Goal: Task Accomplishment & Management: Manage account settings

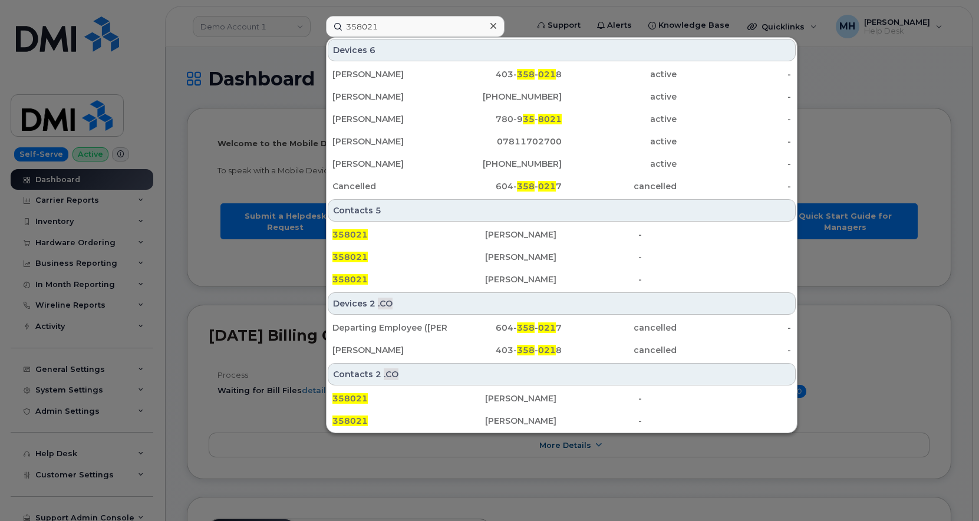
click at [394, 28] on input "358021" at bounding box center [415, 26] width 179 height 21
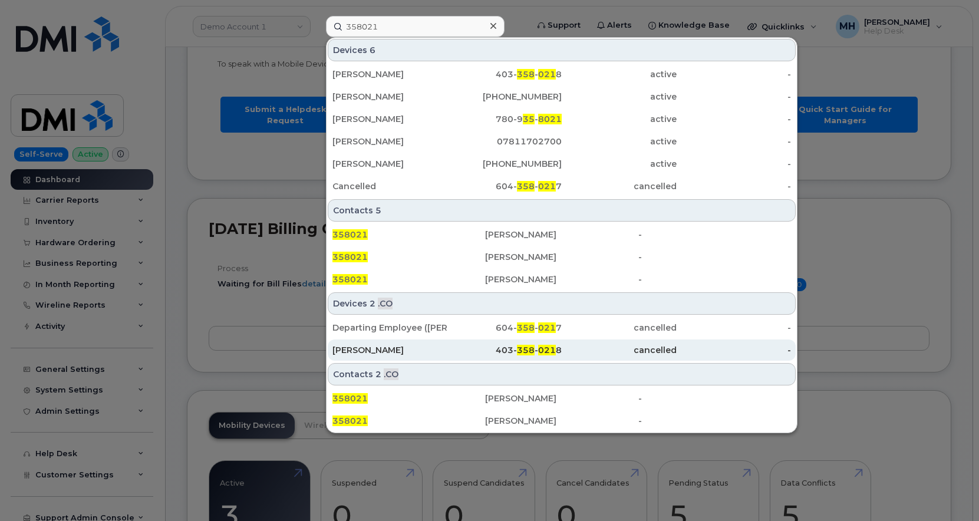
scroll to position [118, 0]
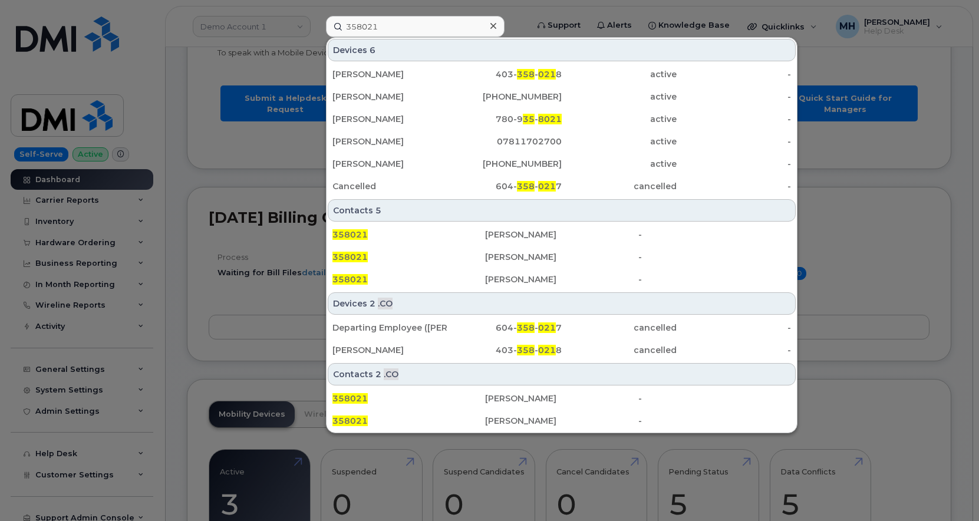
click at [827, 322] on div at bounding box center [489, 260] width 979 height 521
drag, startPoint x: 368, startPoint y: 32, endPoint x: 404, endPoint y: 25, distance: 37.3
click at [387, 29] on input "358021" at bounding box center [415, 26] width 179 height 21
paste input "[PHONE_NUMBER]"
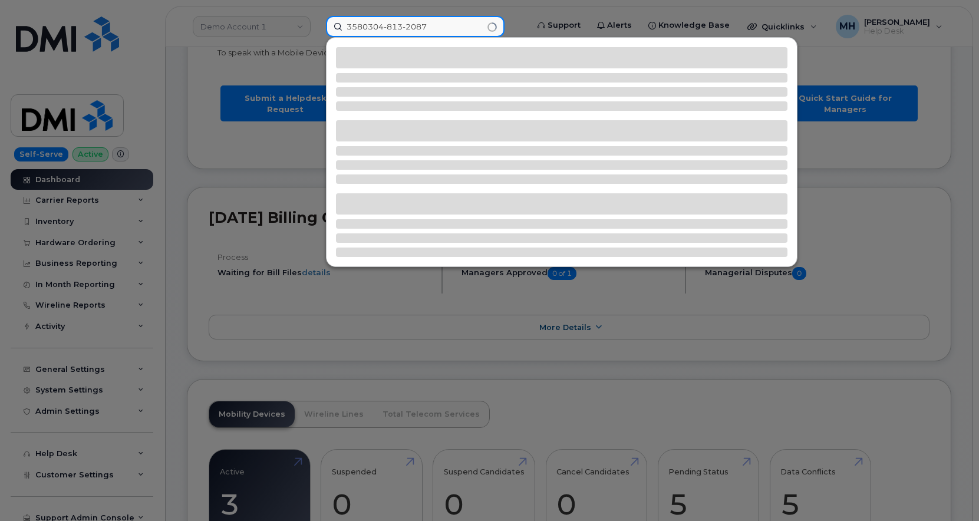
click at [385, 22] on input "3580304-813-2087" at bounding box center [415, 26] width 179 height 21
paste input
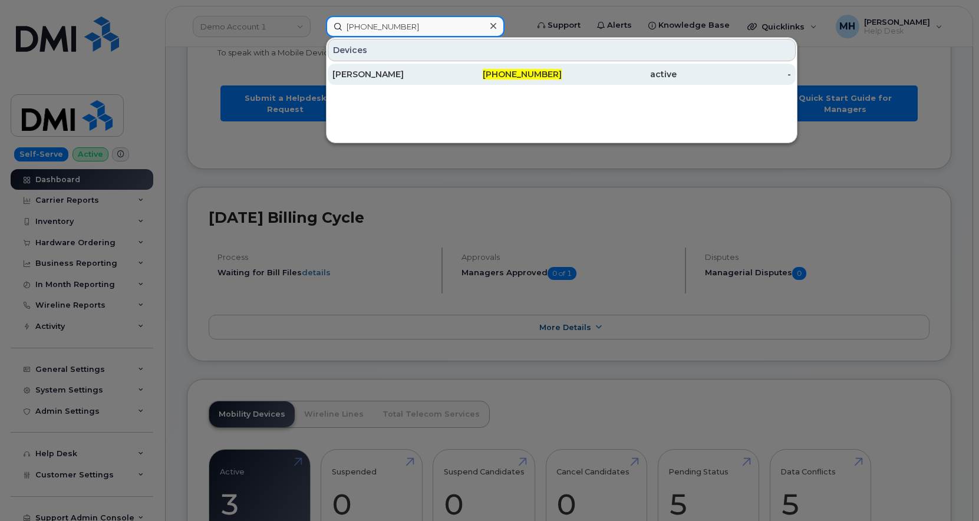
type input "[PHONE_NUMBER]"
click at [441, 80] on div "[PERSON_NAME]" at bounding box center [389, 74] width 115 height 12
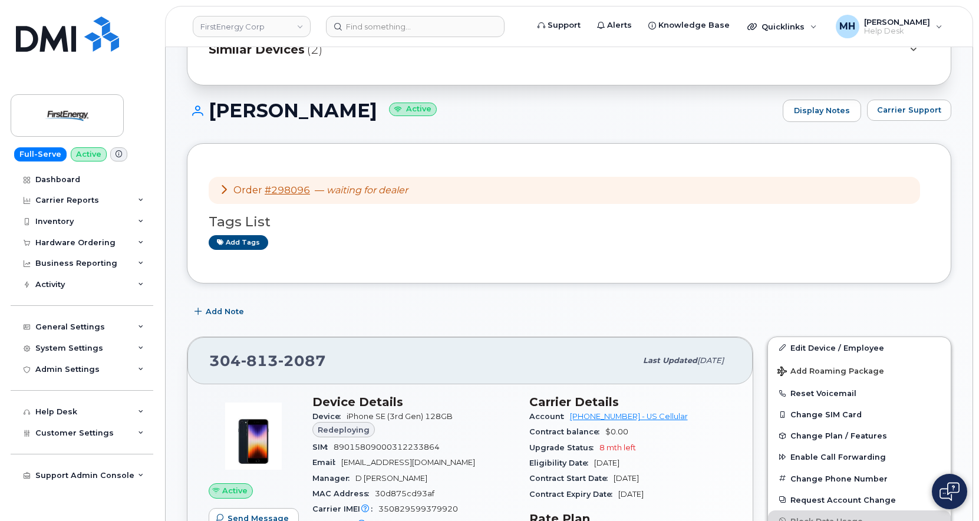
scroll to position [59, 0]
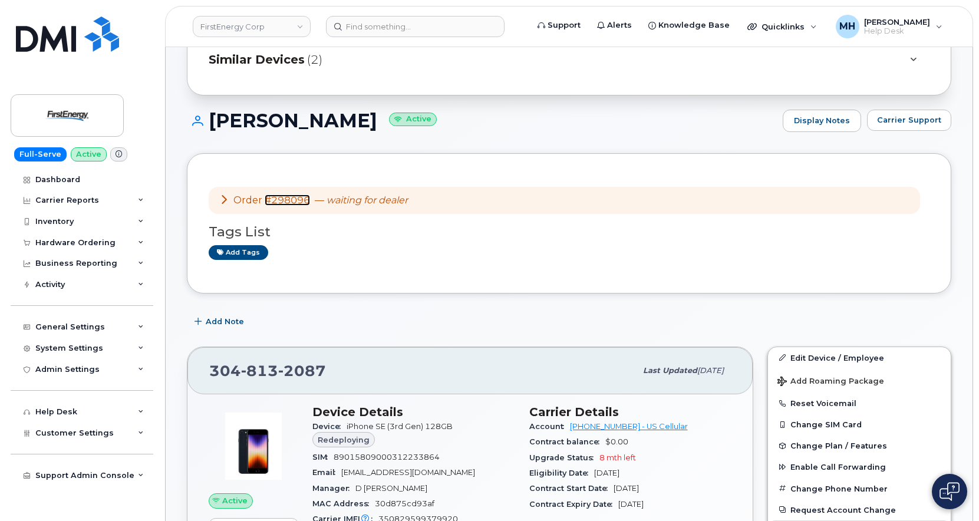
click at [305, 205] on link "#298096" at bounding box center [287, 199] width 45 height 11
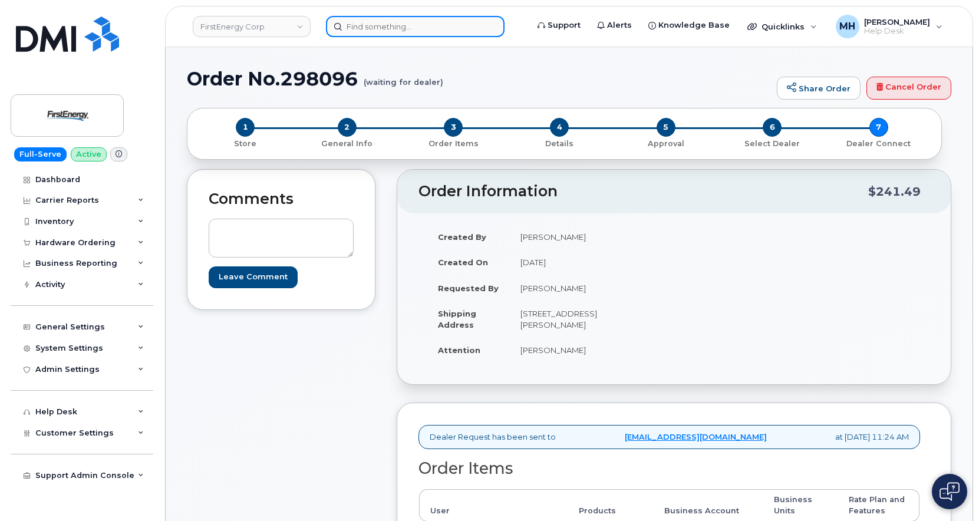
click at [394, 22] on input at bounding box center [415, 26] width 179 height 21
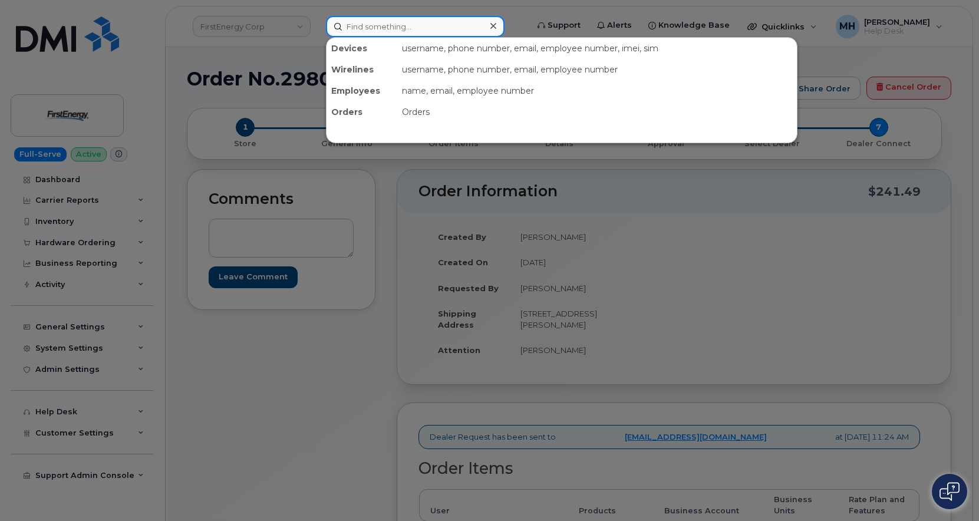
paste input "636-589-1565"
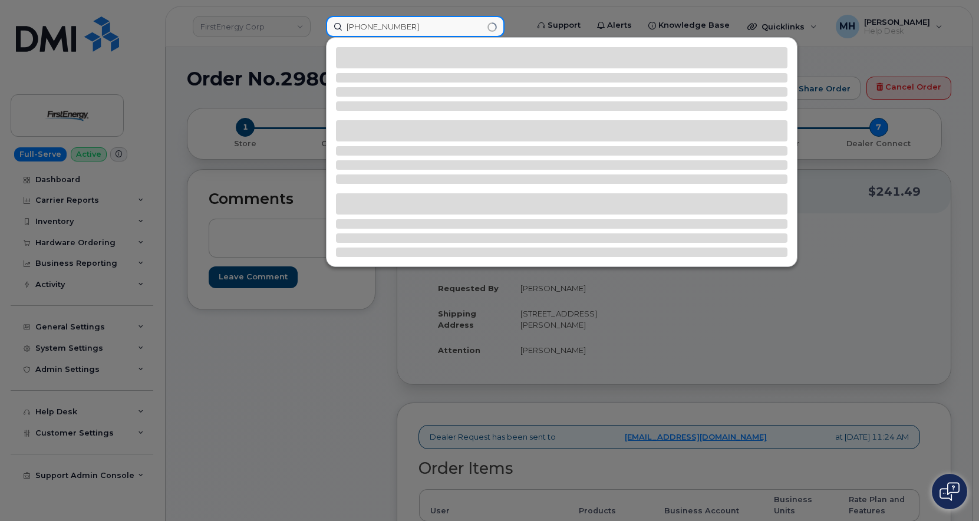
type input "636-589-1565"
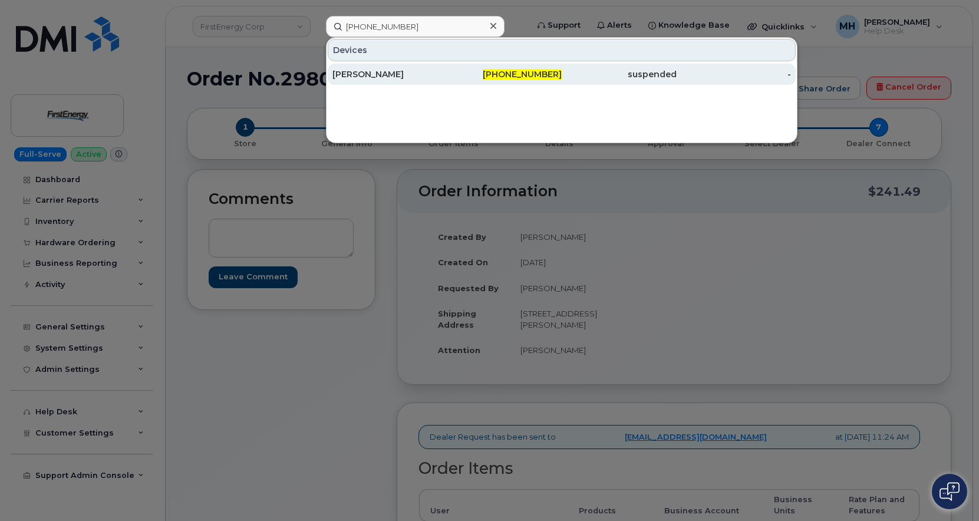
click at [544, 77] on span "636-589-1565" at bounding box center [522, 74] width 79 height 11
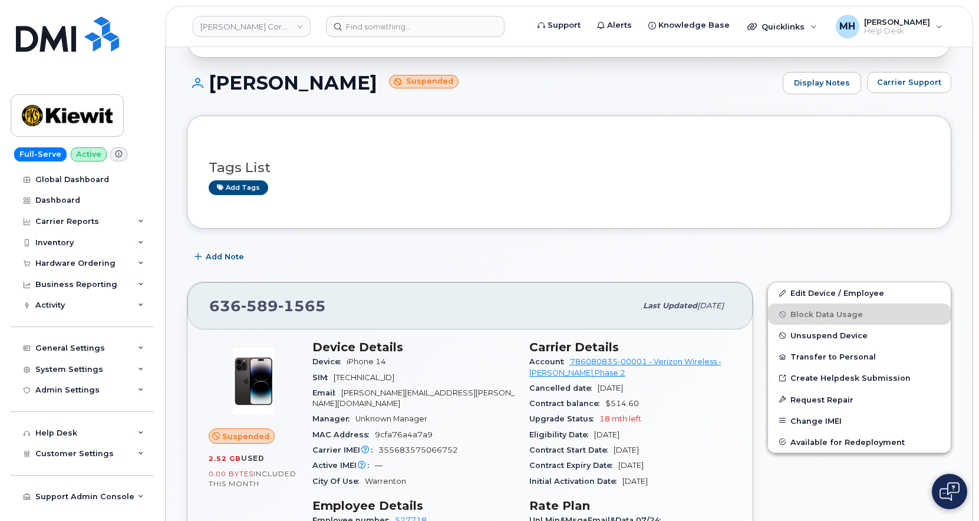
scroll to position [118, 0]
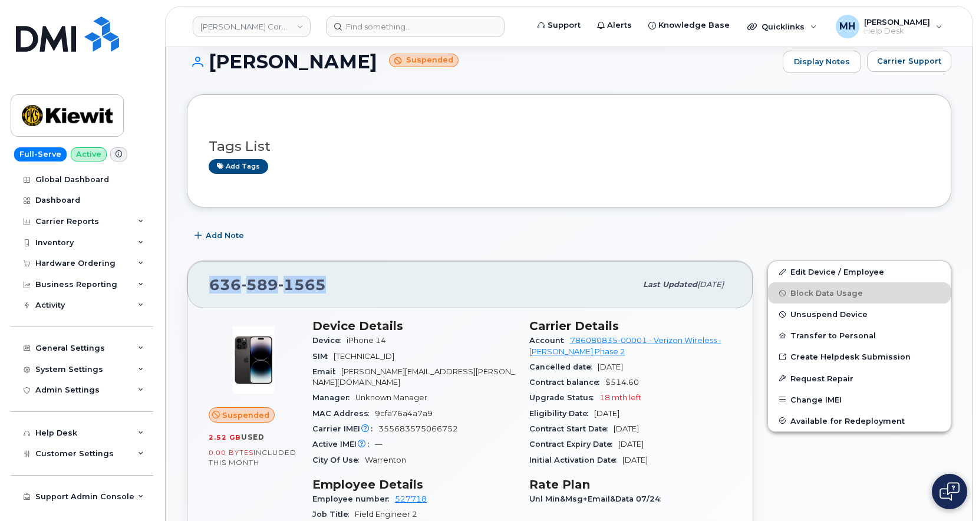
drag, startPoint x: 333, startPoint y: 290, endPoint x: 214, endPoint y: 290, distance: 119.0
click at [214, 290] on div "636 589 1565" at bounding box center [422, 284] width 427 height 25
click at [881, 66] on span "Carrier Support" at bounding box center [909, 60] width 64 height 11
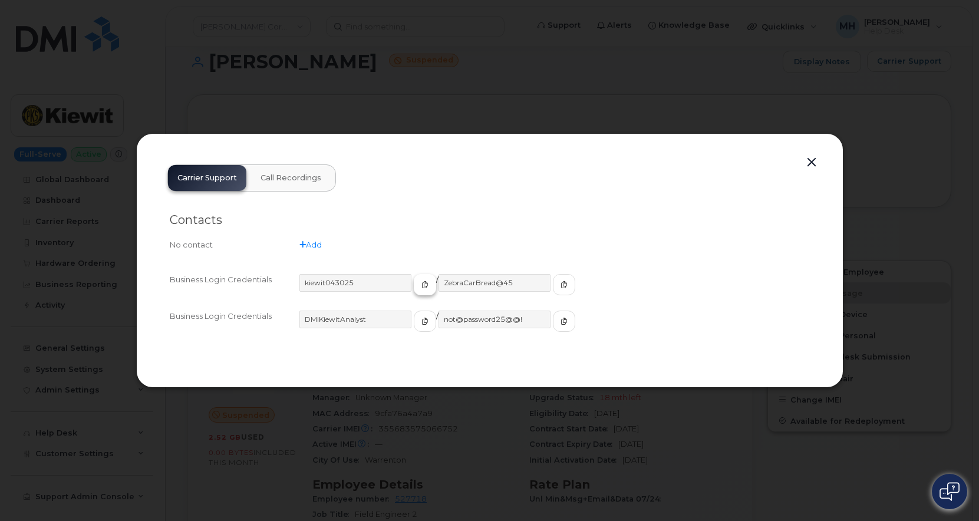
click at [420, 280] on span "button" at bounding box center [425, 284] width 11 height 11
click at [553, 280] on button "button" at bounding box center [564, 284] width 22 height 21
click at [810, 163] on button "button" at bounding box center [812, 162] width 18 height 16
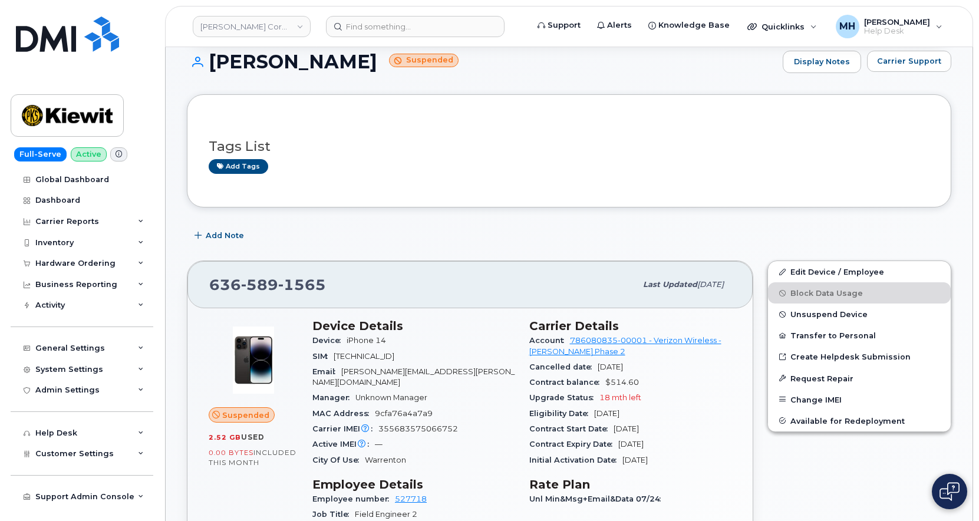
click at [335, 225] on div "Add Note" at bounding box center [569, 235] width 764 height 21
click at [834, 316] on span "Unsuspend Device" at bounding box center [828, 314] width 77 height 9
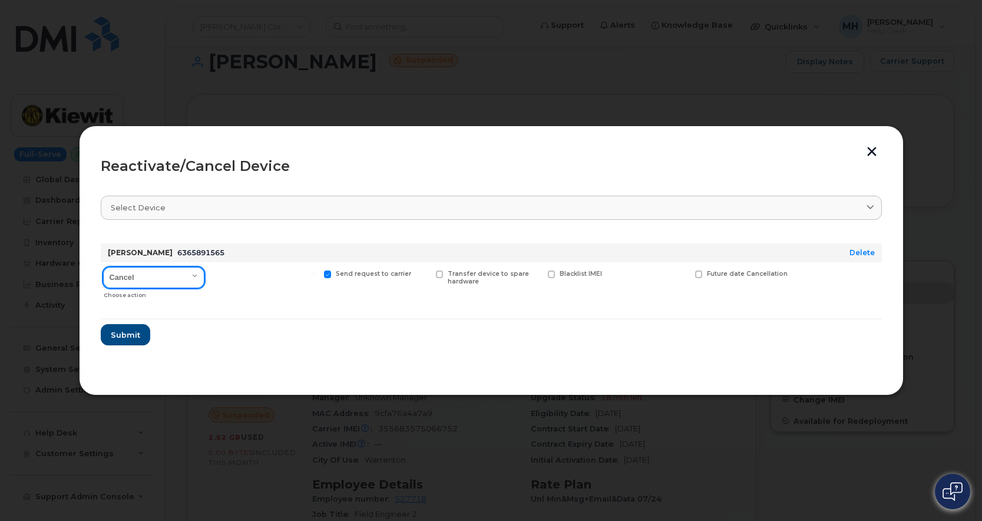
click at [170, 278] on select "Cancel Reactivate" at bounding box center [153, 277] width 101 height 21
select select "[object Object]"
click at [103, 267] on select "Cancel Reactivate" at bounding box center [153, 277] width 101 height 21
click at [145, 338] on button "Submit" at bounding box center [125, 334] width 48 height 21
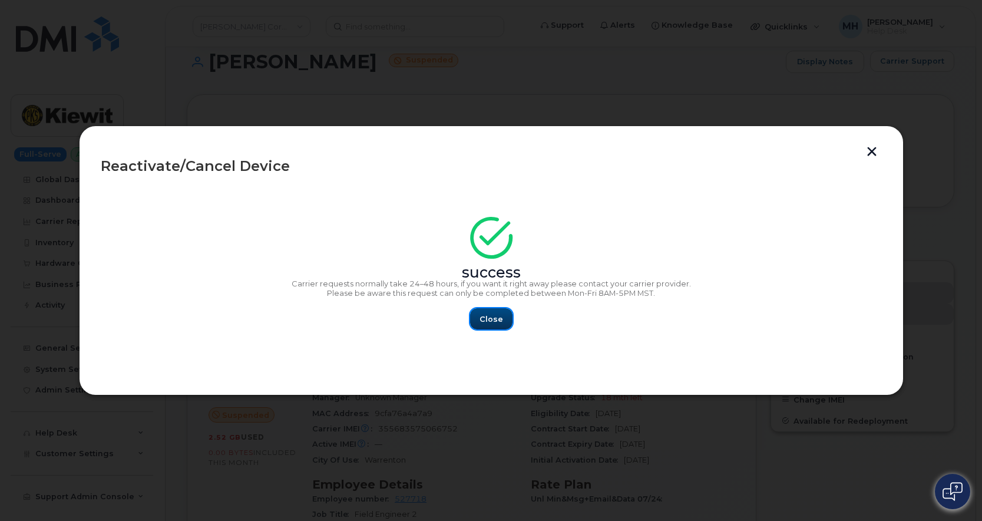
click at [507, 319] on button "Close" at bounding box center [491, 318] width 42 height 21
